Goal: Task Accomplishment & Management: Complete application form

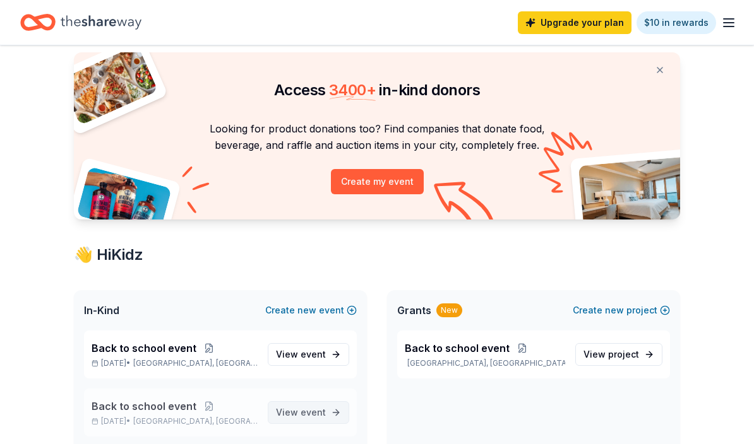
scroll to position [33, 0]
click at [306, 361] on span "View event" at bounding box center [301, 354] width 50 height 15
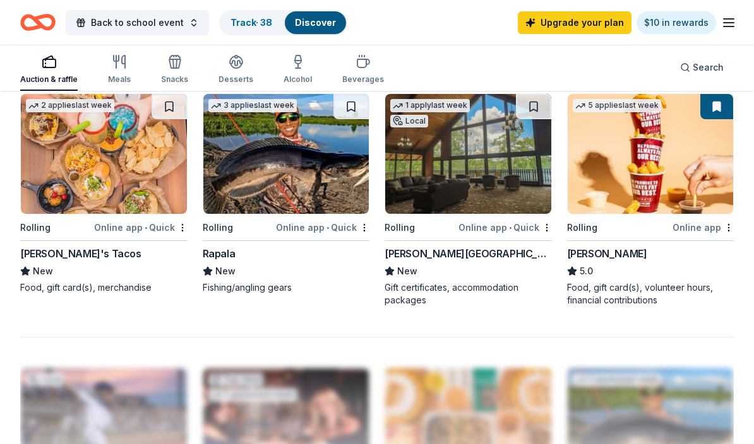
scroll to position [1088, 0]
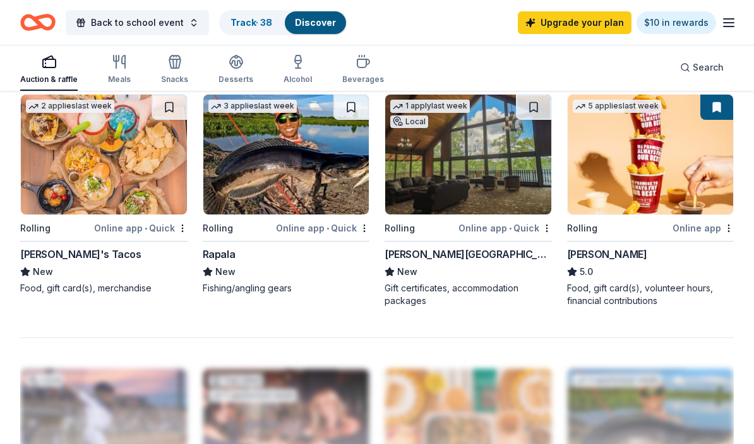
click at [698, 239] on div "5 applies last week Rolling Online app [PERSON_NAME] 5.0 Food, gift card(s), vo…" at bounding box center [650, 200] width 167 height 213
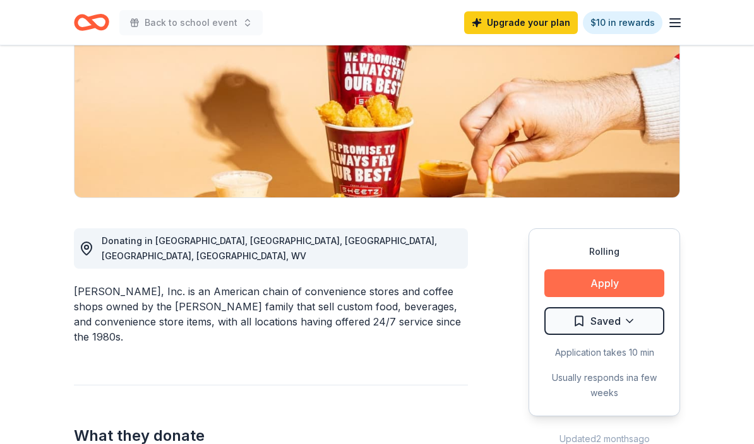
click at [650, 283] on button "Apply" at bounding box center [604, 284] width 120 height 28
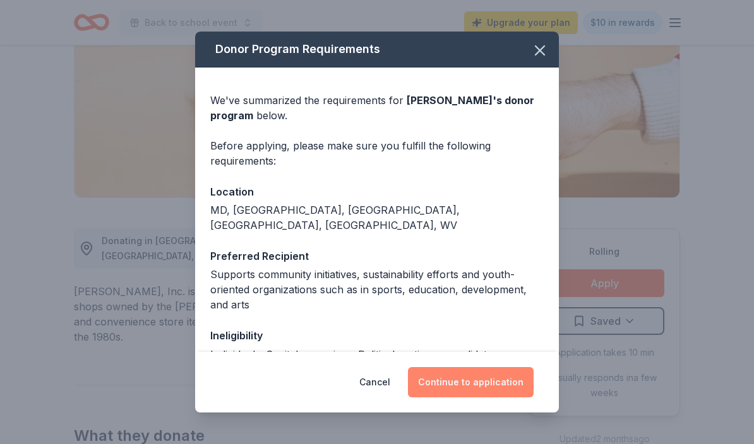
click at [448, 398] on button "Continue to application" at bounding box center [471, 382] width 126 height 30
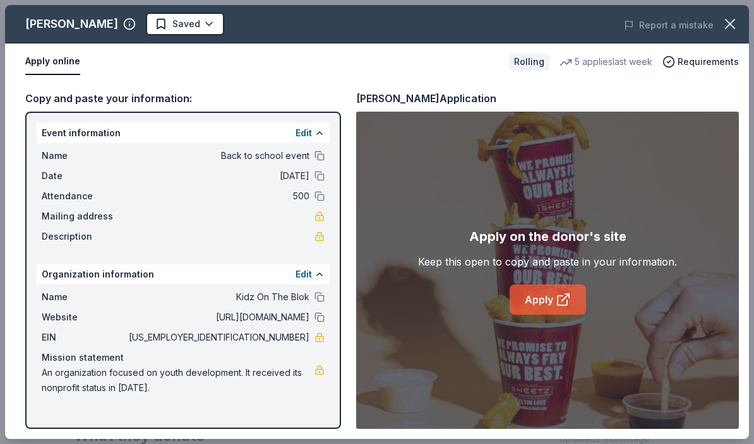
click at [545, 315] on link "Apply" at bounding box center [548, 300] width 76 height 30
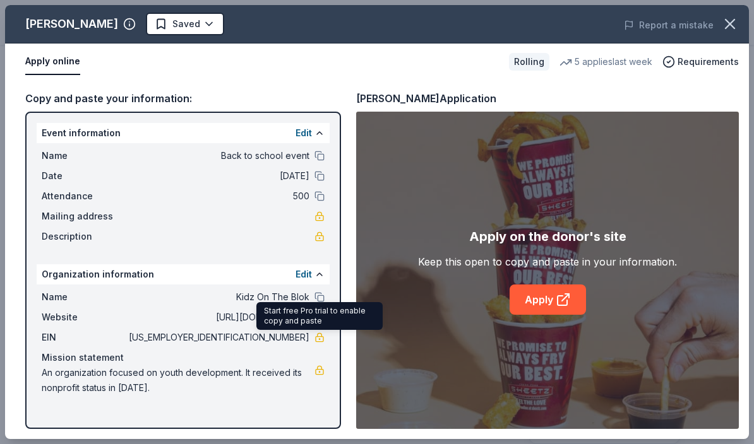
click at [296, 337] on span "[US_EMPLOYER_IDENTIFICATION_NUMBER]" at bounding box center [217, 337] width 183 height 15
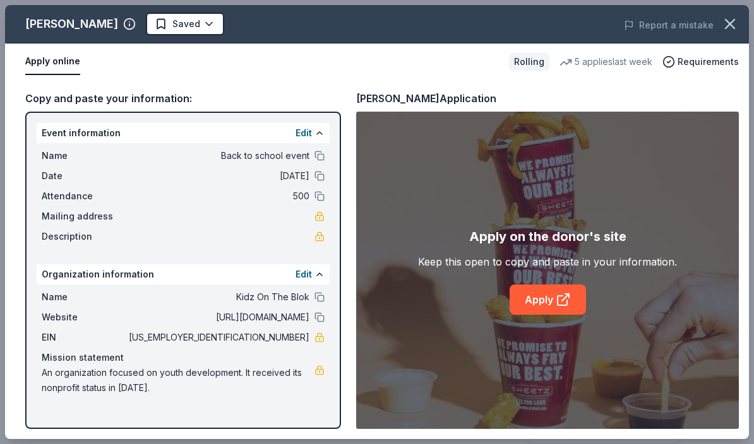
click at [296, 338] on span "[US_EMPLOYER_IDENTIFICATION_NUMBER]" at bounding box center [217, 337] width 183 height 15
drag, startPoint x: 309, startPoint y: 337, endPoint x: 268, endPoint y: 332, distance: 41.3
click at [268, 332] on span "[US_EMPLOYER_IDENTIFICATION_NUMBER]" at bounding box center [217, 337] width 183 height 15
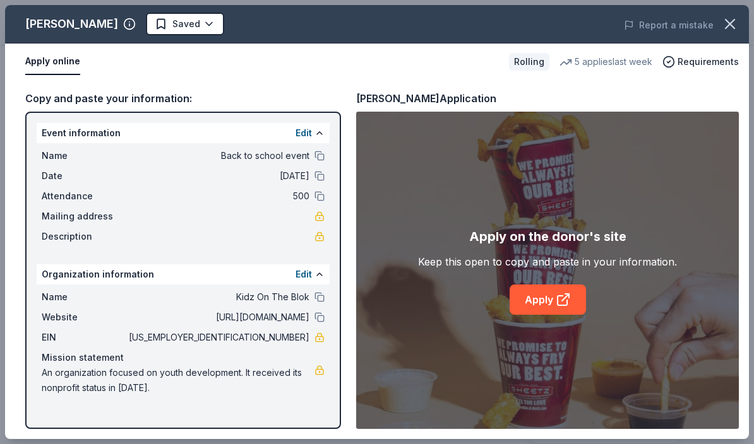
drag, startPoint x: 261, startPoint y: 341, endPoint x: 294, endPoint y: 339, distance: 33.5
click at [294, 339] on span "[US_EMPLOYER_IDENTIFICATION_NUMBER]" at bounding box center [217, 337] width 183 height 15
